Goal: Information Seeking & Learning: Stay updated

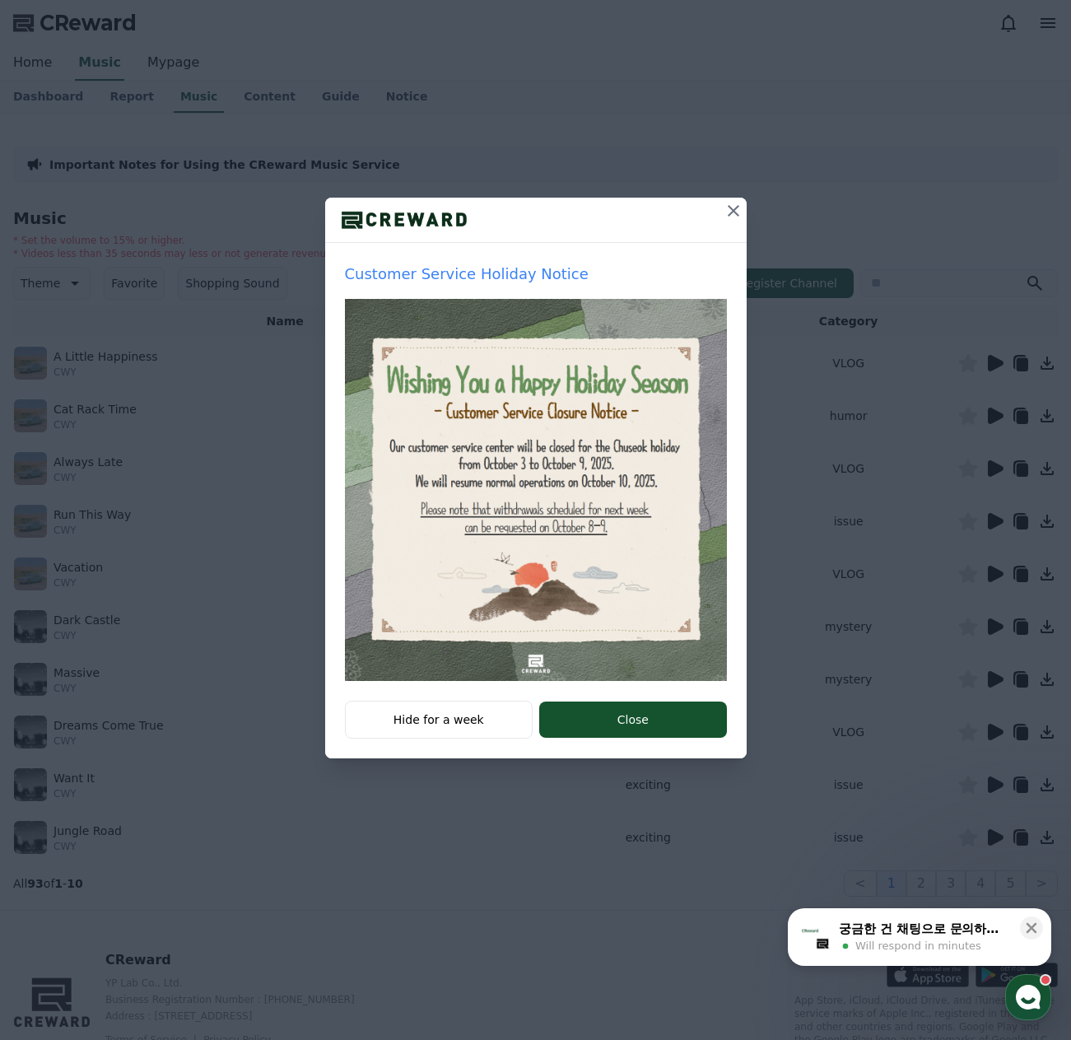
click at [736, 217] on icon at bounding box center [734, 211] width 20 height 20
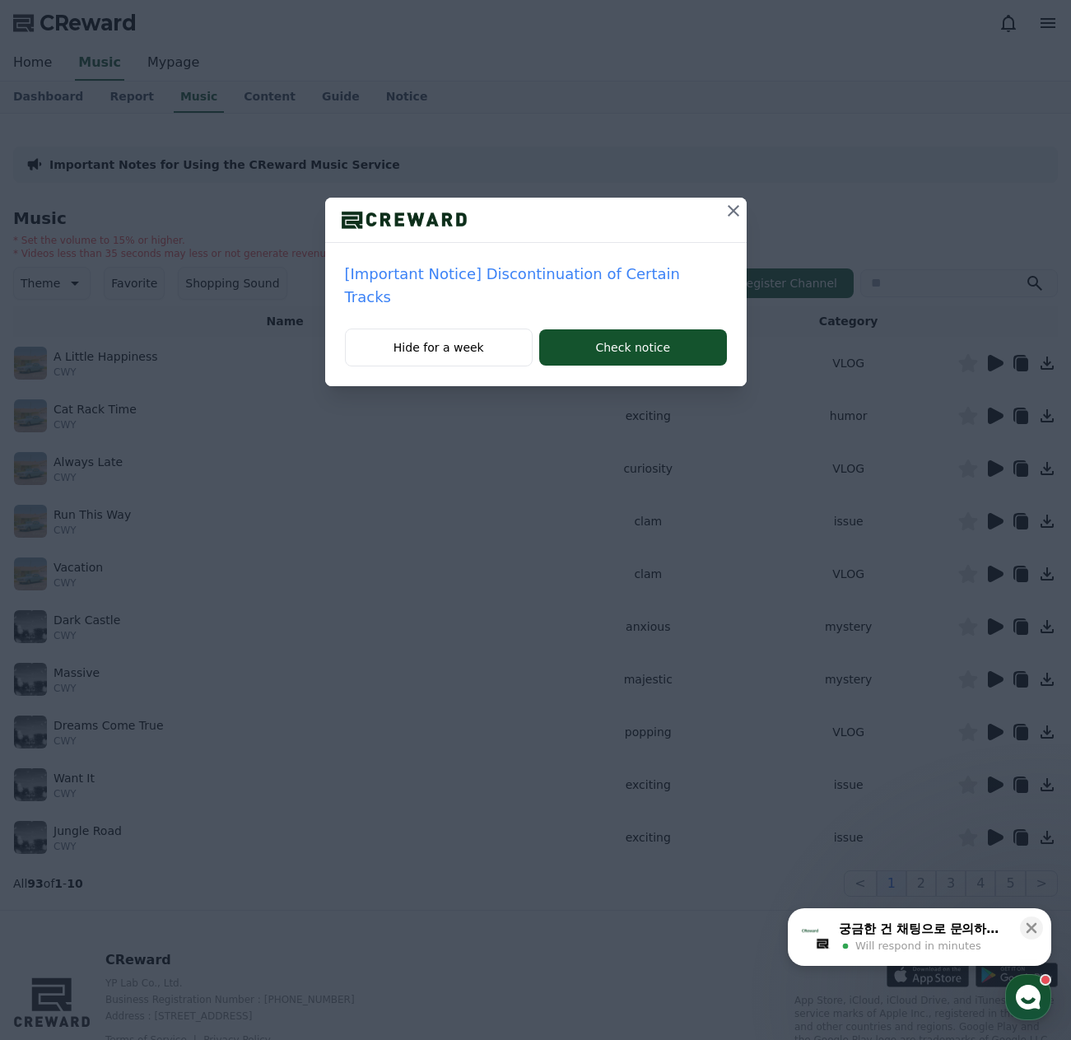
click at [610, 277] on p "[Important Notice] Discontinuation of Certain Tracks" at bounding box center [536, 286] width 382 height 46
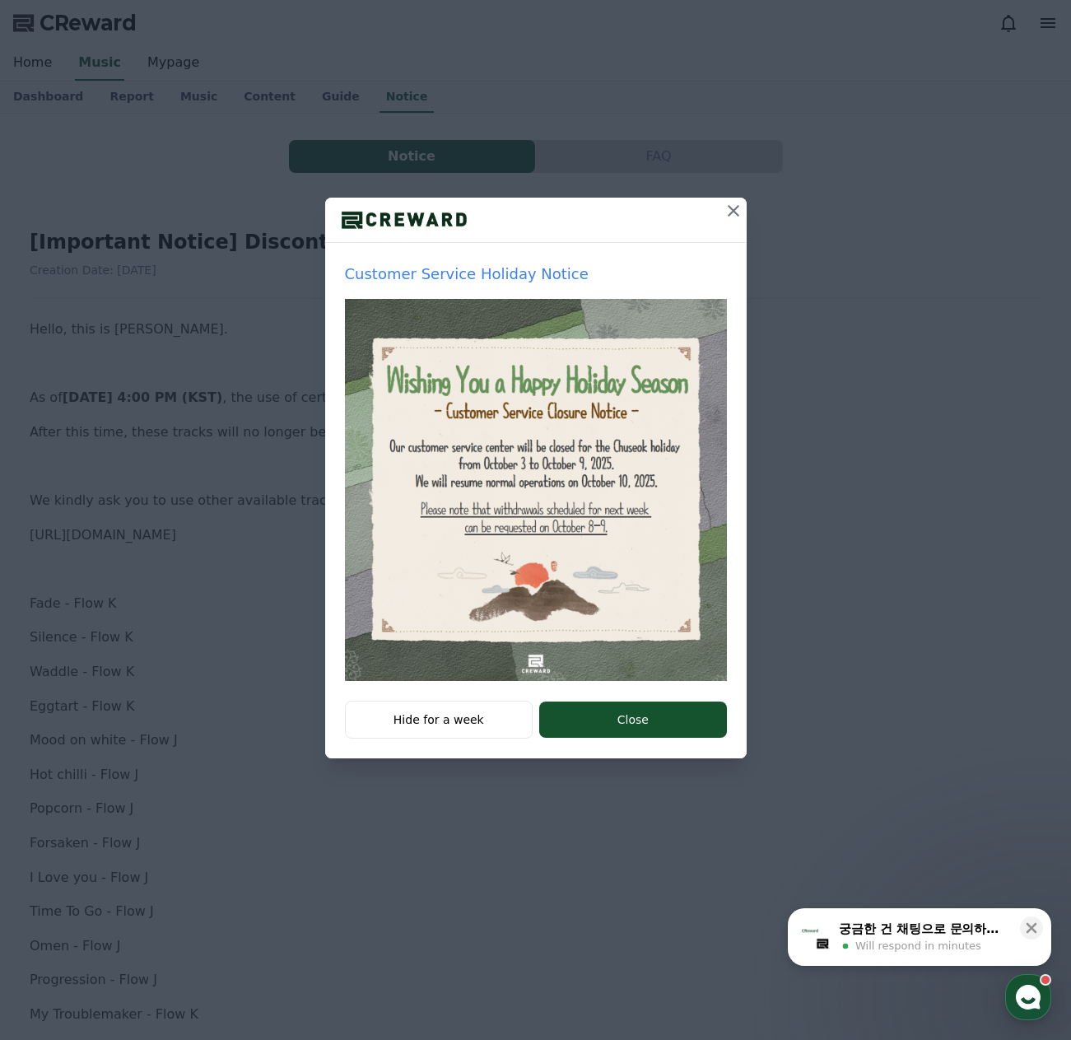
click at [729, 206] on icon at bounding box center [734, 211] width 20 height 20
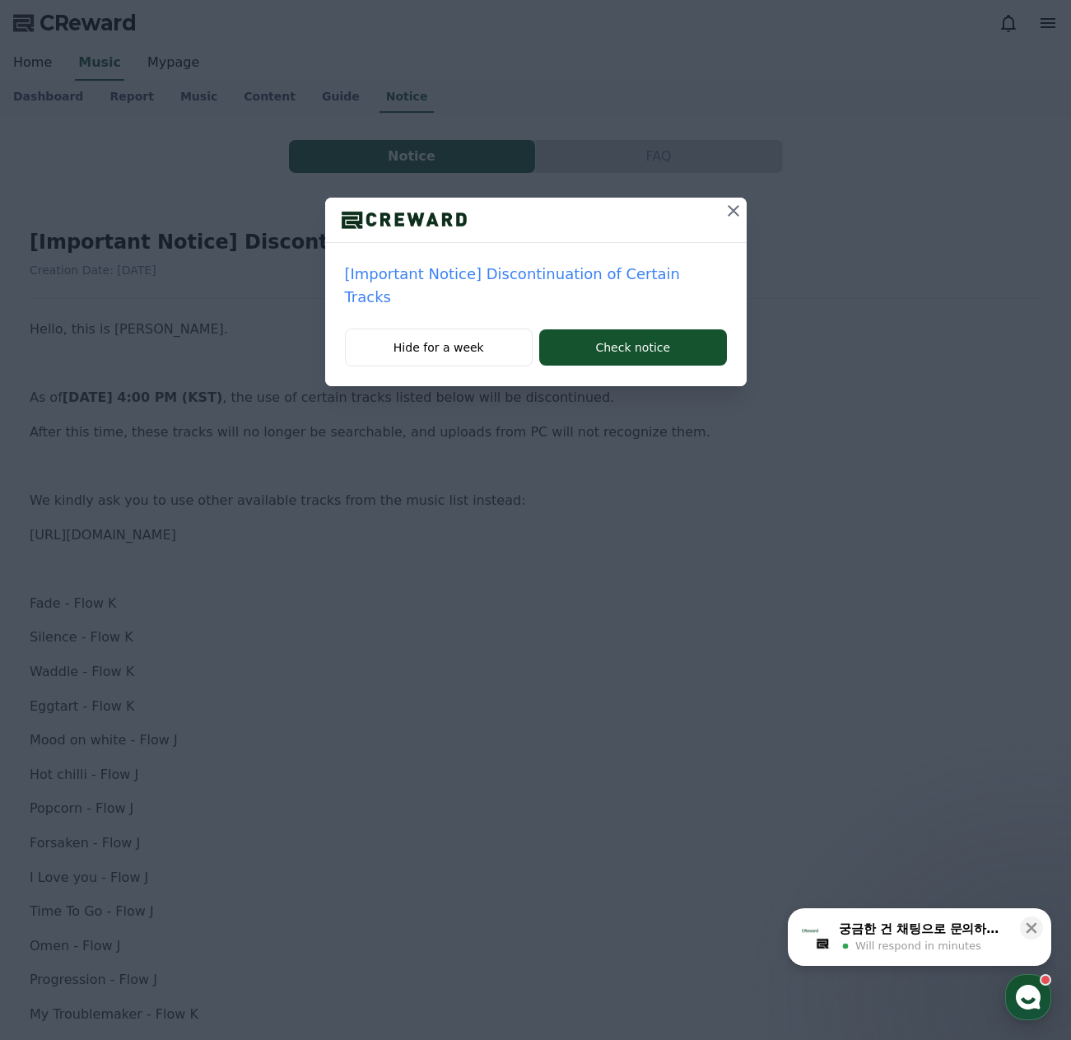
click at [724, 205] on icon at bounding box center [734, 211] width 20 height 20
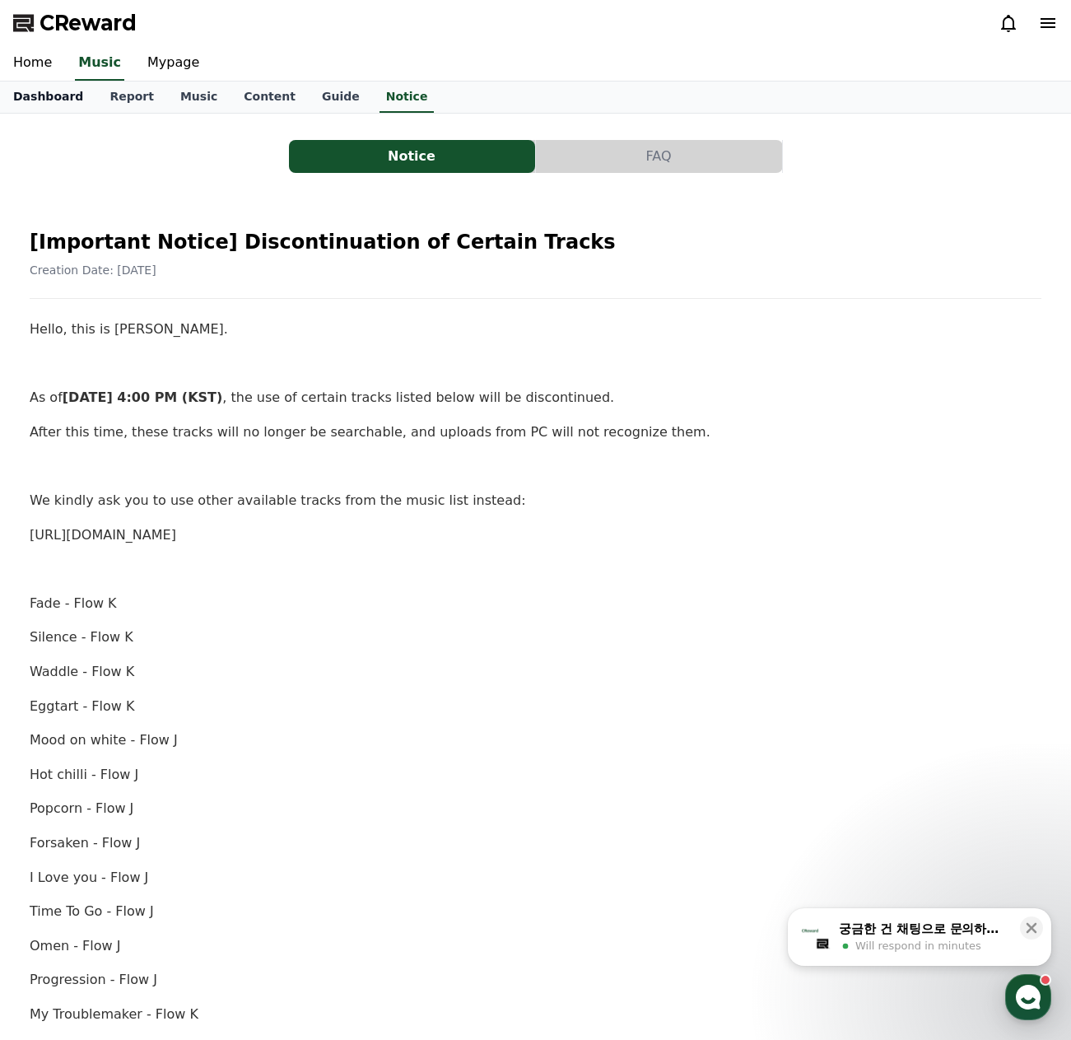
click at [51, 92] on link "Dashboard" at bounding box center [48, 97] width 96 height 31
